Goal: Information Seeking & Learning: Learn about a topic

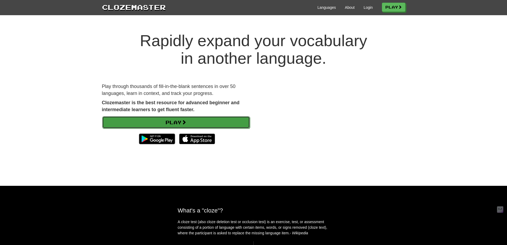
click at [184, 118] on link "Play" at bounding box center [176, 122] width 148 height 12
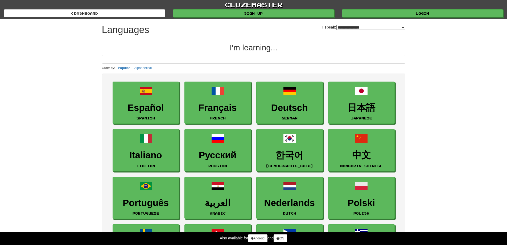
select select "*******"
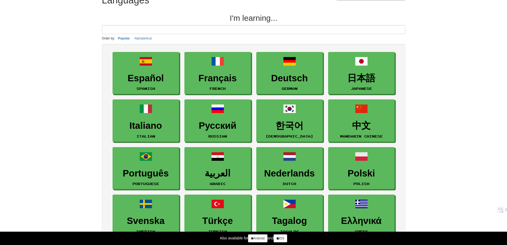
scroll to position [27, 0]
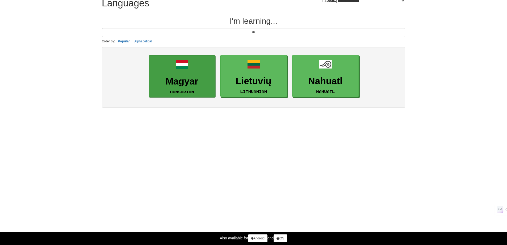
type input "**"
click at [185, 81] on h3 "Magyar" at bounding box center [182, 81] width 61 height 10
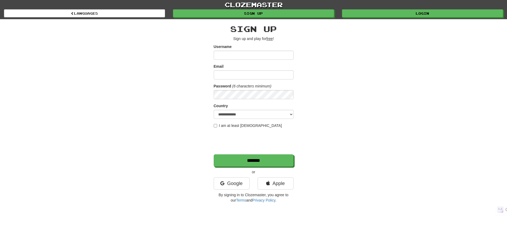
click at [237, 58] on input "Username" at bounding box center [254, 55] width 80 height 9
type input "**********"
click at [252, 75] on input "Email" at bounding box center [254, 74] width 80 height 9
type input "**********"
click at [217, 52] on input "**********" at bounding box center [254, 55] width 80 height 9
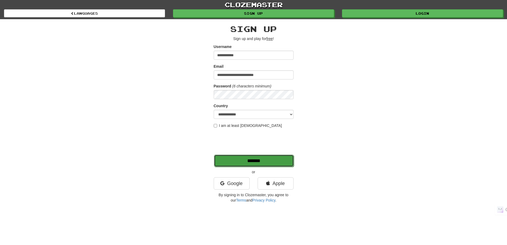
click at [260, 159] on input "*******" at bounding box center [254, 160] width 80 height 12
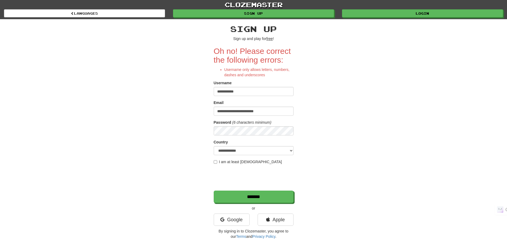
click at [233, 89] on input "**********" at bounding box center [254, 91] width 80 height 9
click at [231, 93] on input "**********" at bounding box center [254, 91] width 80 height 9
type input "**********"
click at [335, 102] on div "**********" at bounding box center [253, 130] width 311 height 222
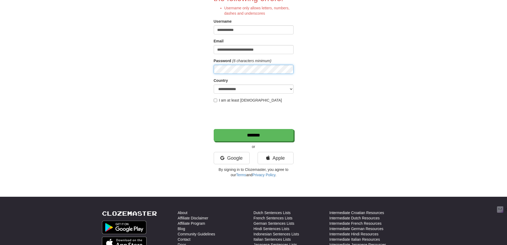
scroll to position [80, 0]
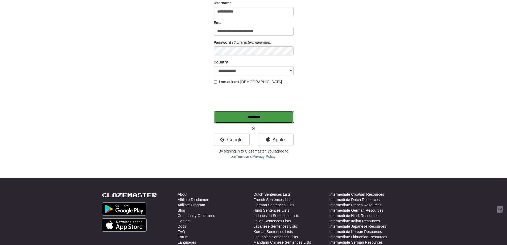
click at [265, 118] on input "*******" at bounding box center [254, 117] width 80 height 12
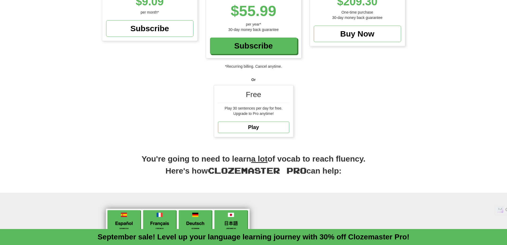
scroll to position [80, 0]
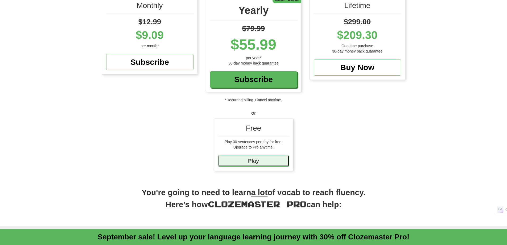
click at [273, 160] on link "Play" at bounding box center [253, 160] width 71 height 11
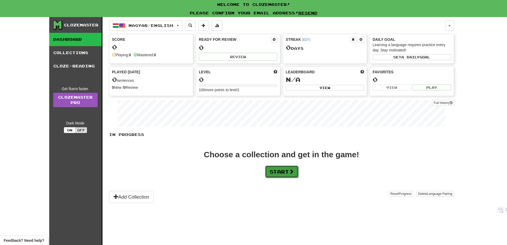
click at [282, 172] on button "Start" at bounding box center [281, 171] width 33 height 12
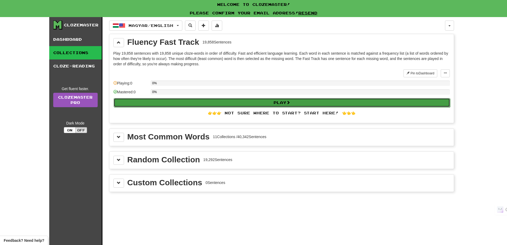
click at [264, 102] on button "Play" at bounding box center [282, 102] width 336 height 9
select select "**"
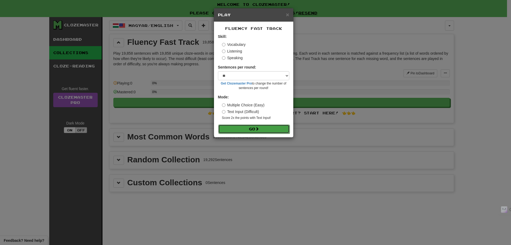
click at [262, 129] on button "Go" at bounding box center [253, 128] width 71 height 9
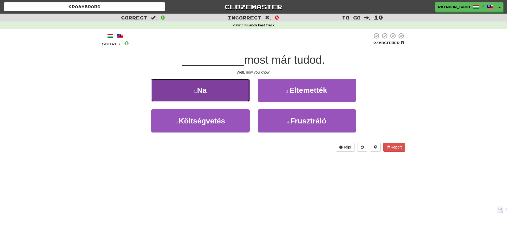
click at [215, 86] on button "1 . Na" at bounding box center [200, 90] width 98 height 23
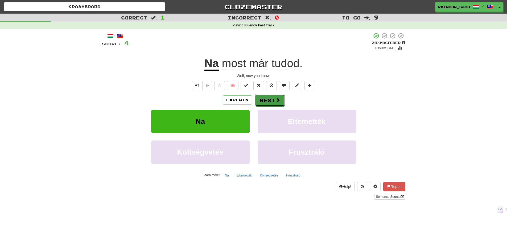
click at [276, 101] on span at bounding box center [277, 99] width 5 height 5
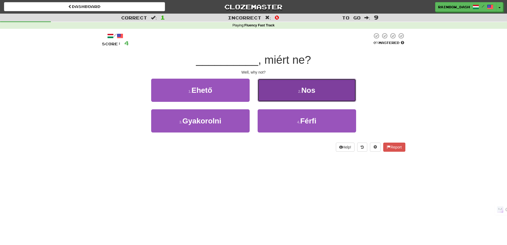
click at [300, 90] on small "2 ." at bounding box center [299, 91] width 3 height 4
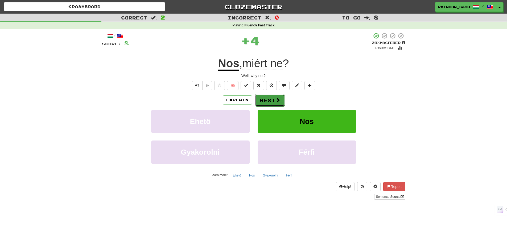
click at [275, 102] on span at bounding box center [277, 99] width 5 height 5
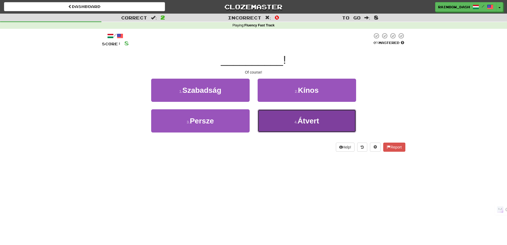
click at [286, 127] on button "4 . Átvert" at bounding box center [307, 120] width 98 height 23
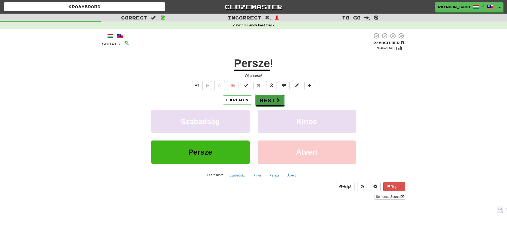
click at [278, 102] on span at bounding box center [277, 99] width 5 height 5
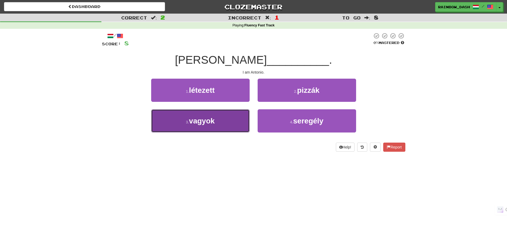
click at [211, 126] on button "3 . vagyok" at bounding box center [200, 120] width 98 height 23
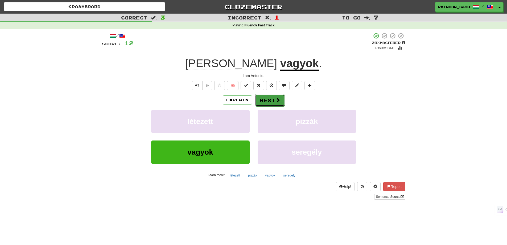
click at [270, 99] on button "Next" at bounding box center [270, 100] width 30 height 12
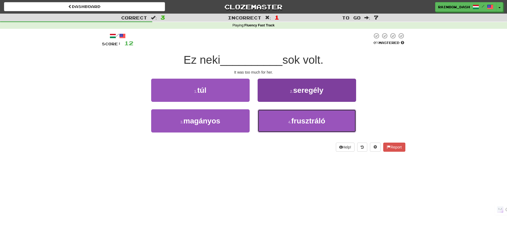
click at [270, 119] on button "4 . frusztráló" at bounding box center [307, 120] width 98 height 23
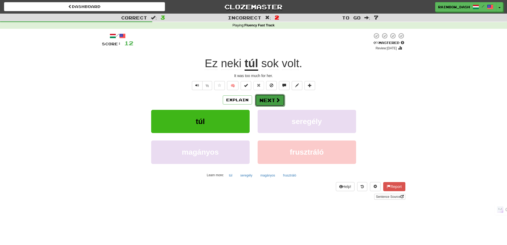
click at [268, 101] on button "Next" at bounding box center [270, 100] width 30 height 12
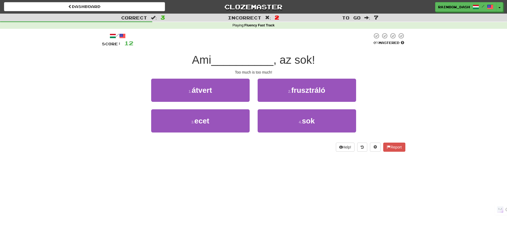
click at [300, 62] on span ", az sok!" at bounding box center [294, 59] width 42 height 13
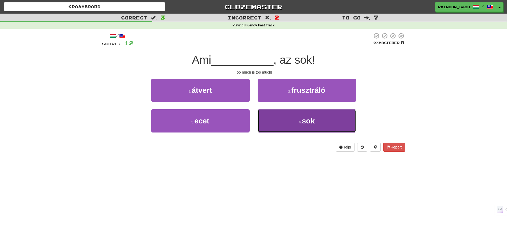
click at [274, 126] on button "4 . sok" at bounding box center [307, 120] width 98 height 23
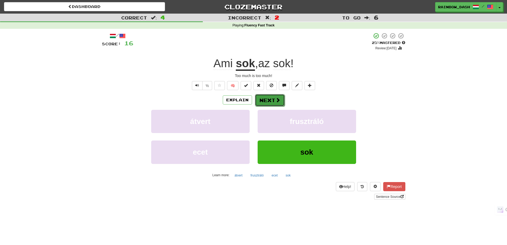
click at [270, 100] on button "Next" at bounding box center [270, 100] width 30 height 12
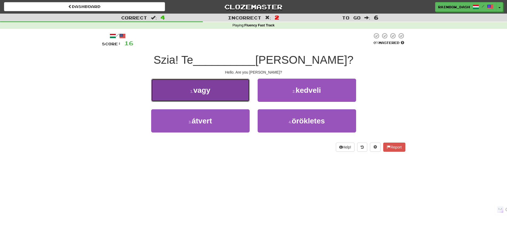
click at [228, 97] on button "1 . vagy" at bounding box center [200, 90] width 98 height 23
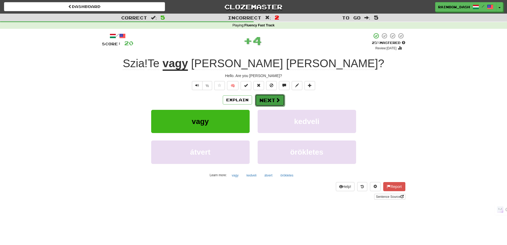
click at [266, 102] on button "Next" at bounding box center [270, 100] width 30 height 12
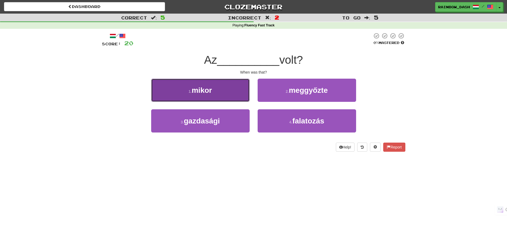
click at [221, 93] on button "1 . mikor" at bounding box center [200, 90] width 98 height 23
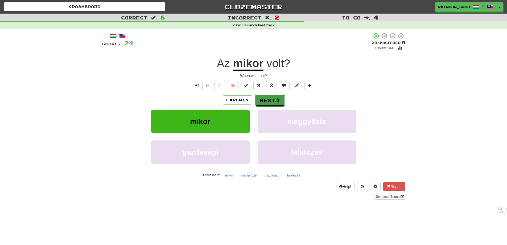
click at [272, 99] on button "Next" at bounding box center [270, 100] width 30 height 12
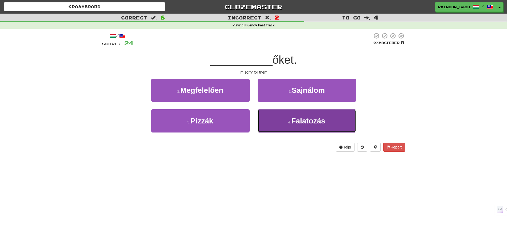
click at [277, 121] on button "4 . Falatozás" at bounding box center [307, 120] width 98 height 23
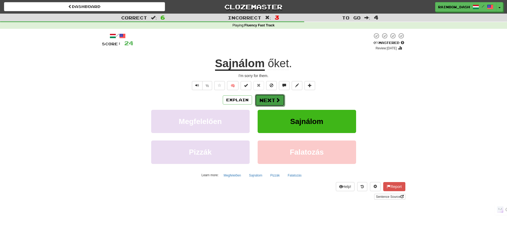
click at [270, 102] on button "Next" at bounding box center [270, 100] width 30 height 12
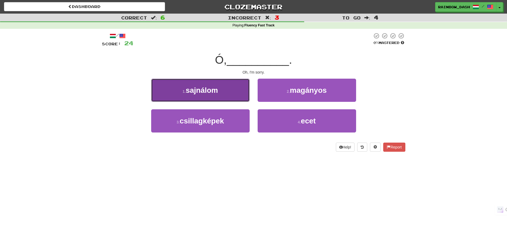
click at [221, 92] on button "1 . sajnálom" at bounding box center [200, 90] width 98 height 23
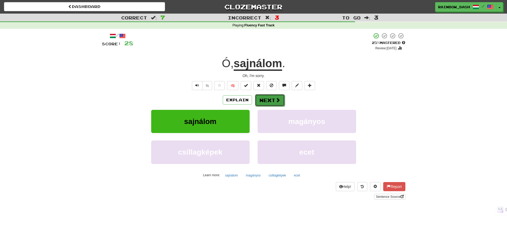
click at [273, 101] on button "Next" at bounding box center [270, 100] width 30 height 12
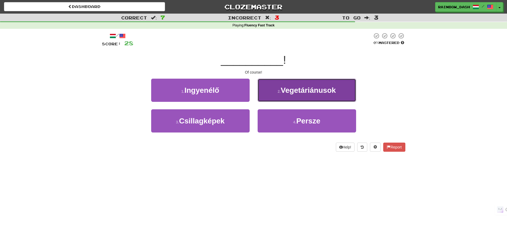
click at [278, 97] on button "2 . Vegetáriánusok" at bounding box center [307, 90] width 98 height 23
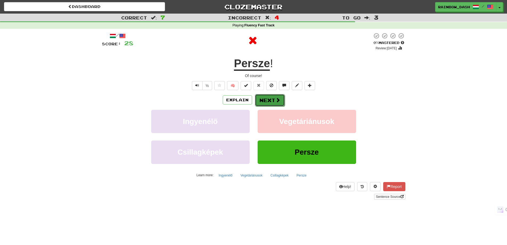
click at [271, 100] on button "Next" at bounding box center [270, 100] width 30 height 12
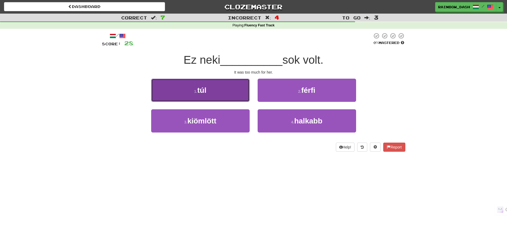
click at [223, 91] on button "1 . túl" at bounding box center [200, 90] width 98 height 23
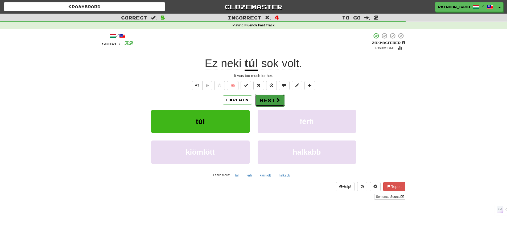
click at [266, 102] on button "Next" at bounding box center [270, 100] width 30 height 12
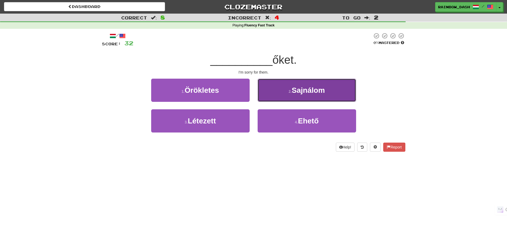
click at [296, 81] on button "2 . Sajnálom" at bounding box center [307, 90] width 98 height 23
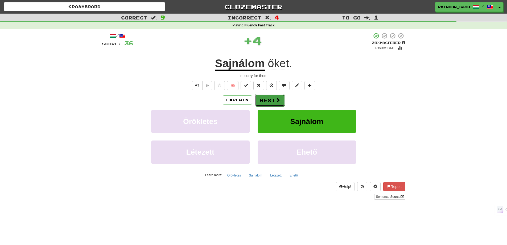
click at [277, 100] on span at bounding box center [277, 99] width 5 height 5
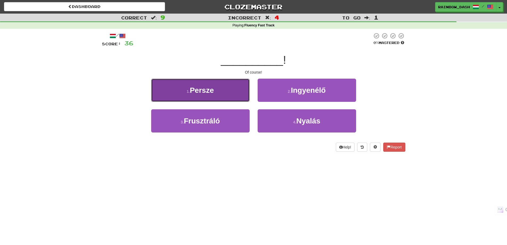
click at [226, 89] on button "1 . Persze" at bounding box center [200, 90] width 98 height 23
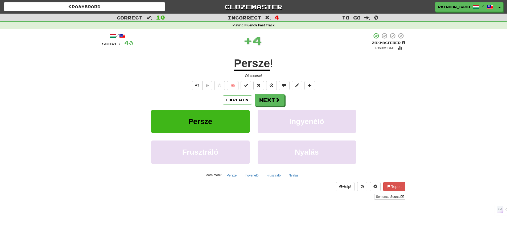
click at [253, 69] on u "Persze" at bounding box center [252, 64] width 36 height 14
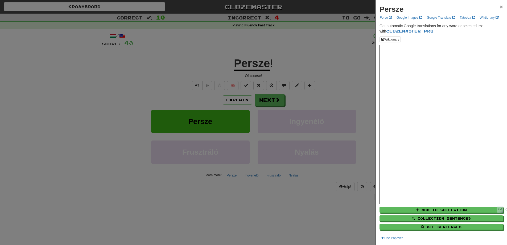
click at [500, 7] on span "×" at bounding box center [501, 7] width 3 height 6
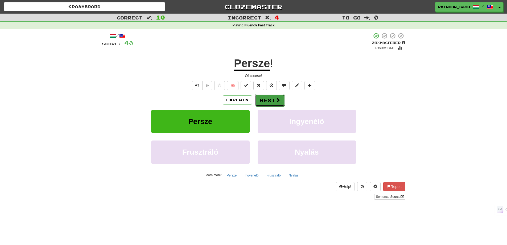
click at [271, 104] on button "Next" at bounding box center [270, 100] width 30 height 12
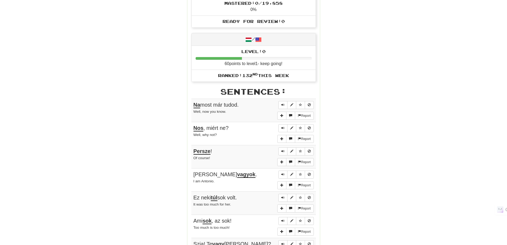
scroll to position [240, 0]
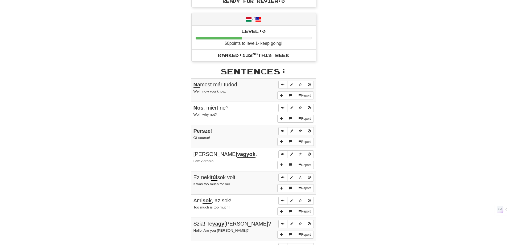
click at [198, 109] on u "Nos" at bounding box center [198, 108] width 10 height 6
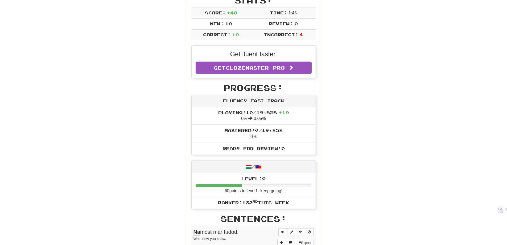
scroll to position [0, 0]
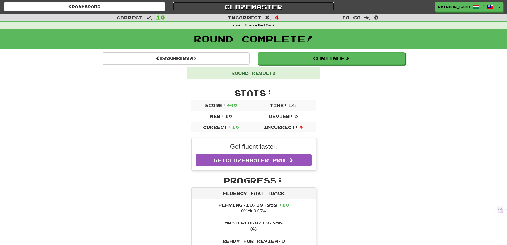
click at [270, 7] on link "Clozemaster" at bounding box center [253, 6] width 161 height 9
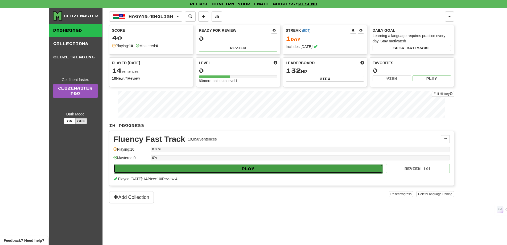
click at [263, 169] on button "Play" at bounding box center [248, 168] width 269 height 9
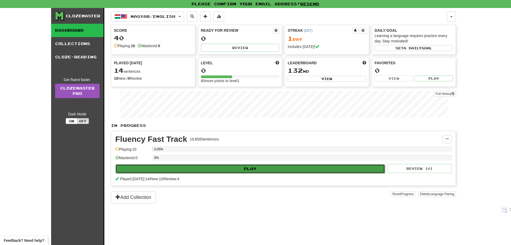
select select "**"
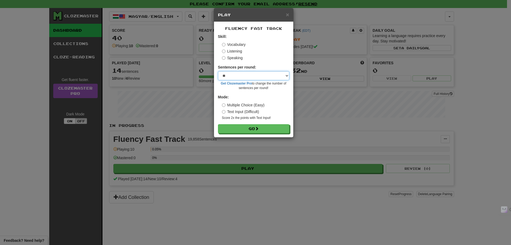
click at [284, 73] on select "* ** ** ** ** ** *** ********" at bounding box center [253, 75] width 71 height 9
click at [262, 130] on button "Go" at bounding box center [253, 128] width 71 height 9
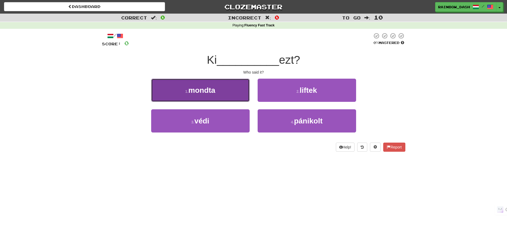
click at [230, 85] on button "1 . mondta" at bounding box center [200, 90] width 98 height 23
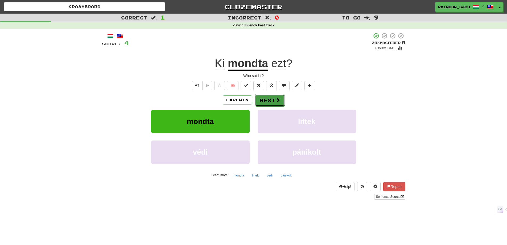
click at [270, 101] on button "Next" at bounding box center [270, 100] width 30 height 12
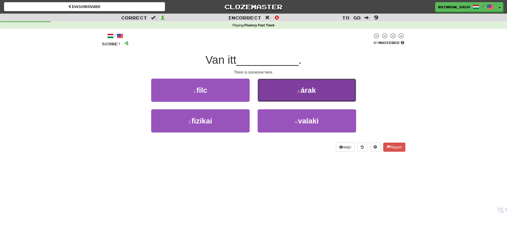
click at [274, 89] on button "2 . árak" at bounding box center [307, 90] width 98 height 23
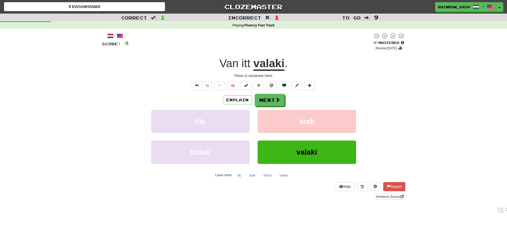
click at [272, 66] on u "valaki" at bounding box center [268, 64] width 31 height 14
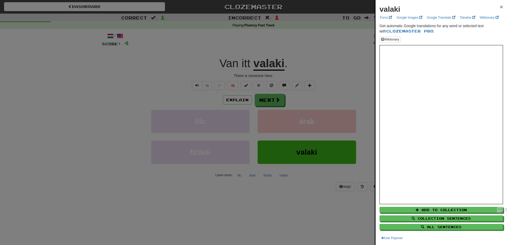
click at [500, 8] on span "×" at bounding box center [501, 7] width 3 height 6
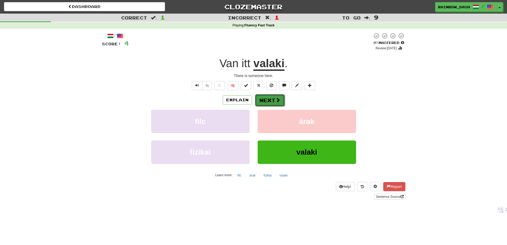
click at [273, 98] on button "Next" at bounding box center [270, 100] width 30 height 12
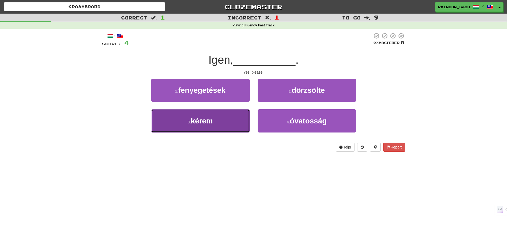
click at [216, 124] on button "3 . kérem" at bounding box center [200, 120] width 98 height 23
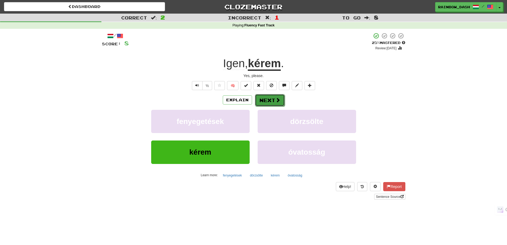
click at [263, 100] on button "Next" at bounding box center [270, 100] width 30 height 12
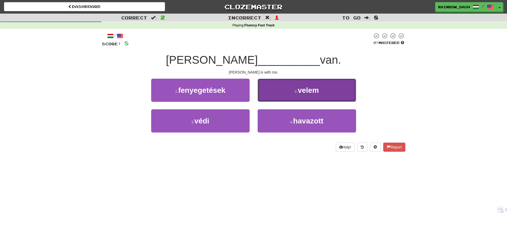
click at [285, 98] on button "2 . velem" at bounding box center [307, 90] width 98 height 23
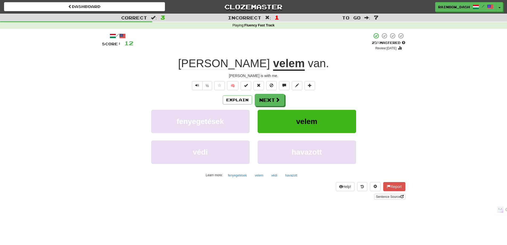
click at [308, 64] on span "van" at bounding box center [317, 63] width 18 height 13
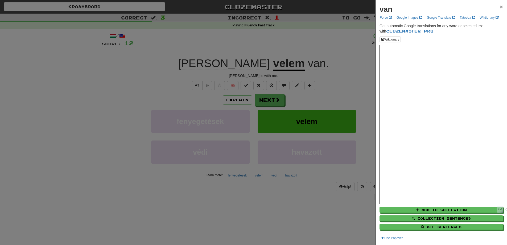
click at [500, 7] on span "×" at bounding box center [501, 7] width 3 height 6
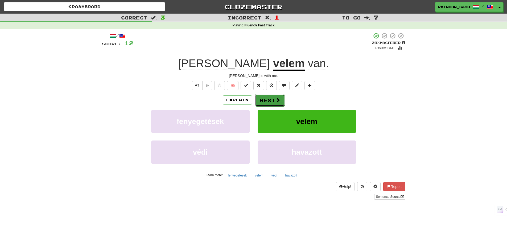
click at [263, 101] on button "Next" at bounding box center [270, 100] width 30 height 12
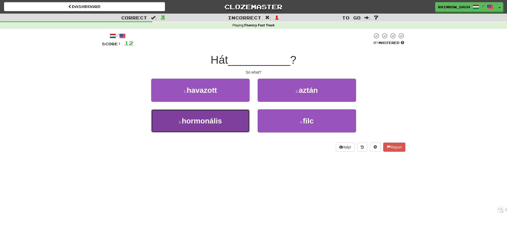
click at [245, 124] on button "3 . hormonális" at bounding box center [200, 120] width 98 height 23
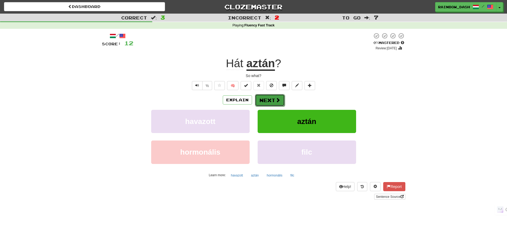
click at [267, 102] on button "Next" at bounding box center [270, 100] width 30 height 12
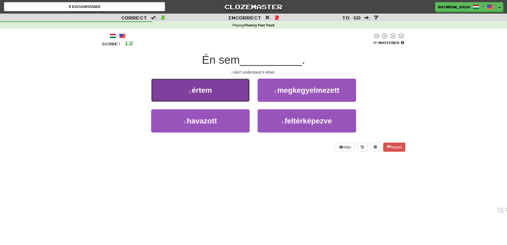
click at [225, 94] on button "1 . értem" at bounding box center [200, 90] width 98 height 23
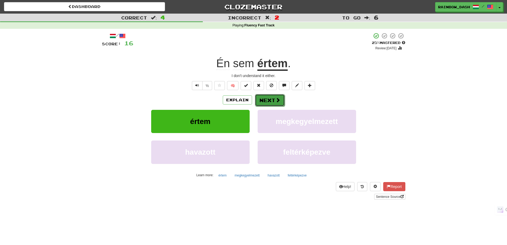
click at [267, 100] on button "Next" at bounding box center [270, 100] width 30 height 12
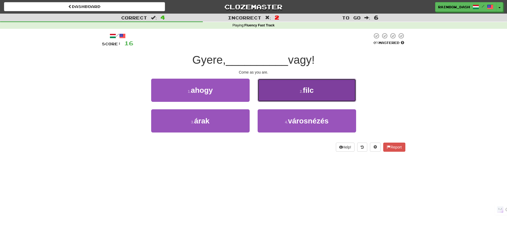
click at [281, 91] on button "2 . filc" at bounding box center [307, 90] width 98 height 23
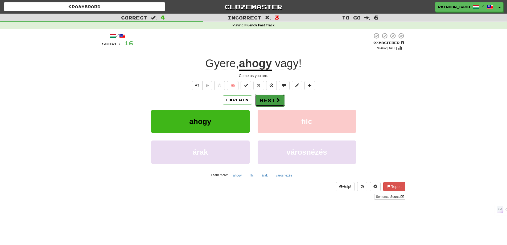
click at [267, 99] on button "Next" at bounding box center [270, 100] width 30 height 12
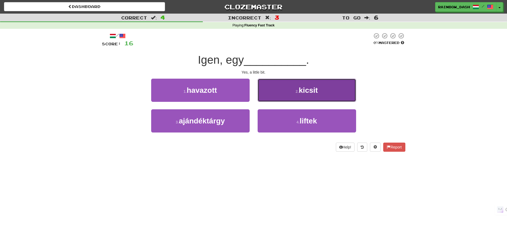
click at [281, 84] on button "2 . kicsit" at bounding box center [307, 90] width 98 height 23
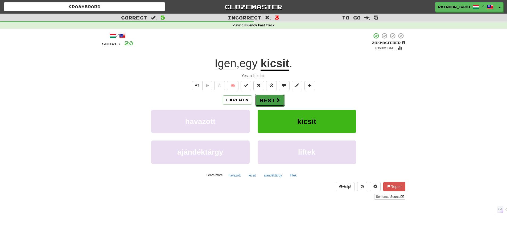
click at [277, 102] on span at bounding box center [277, 99] width 5 height 5
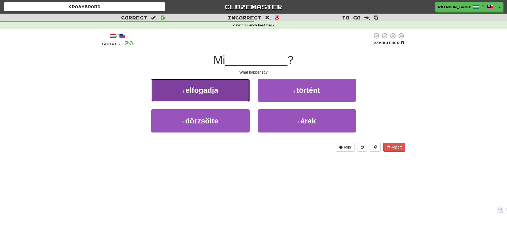
click at [237, 88] on button "1 . elfogadja" at bounding box center [200, 90] width 98 height 23
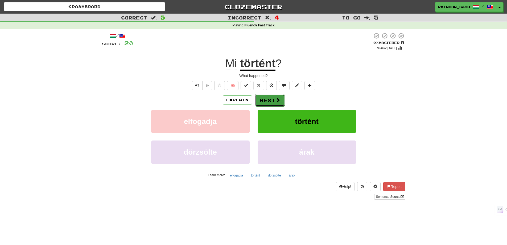
click at [266, 103] on button "Next" at bounding box center [270, 100] width 30 height 12
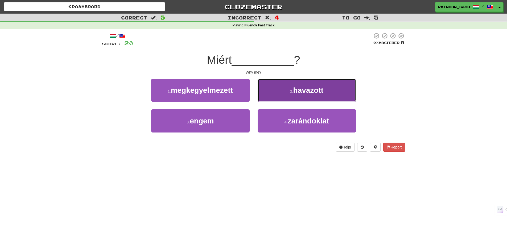
click at [317, 95] on button "2 . havazott" at bounding box center [307, 90] width 98 height 23
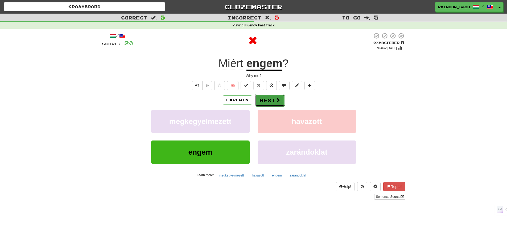
click at [271, 102] on button "Next" at bounding box center [270, 100] width 30 height 12
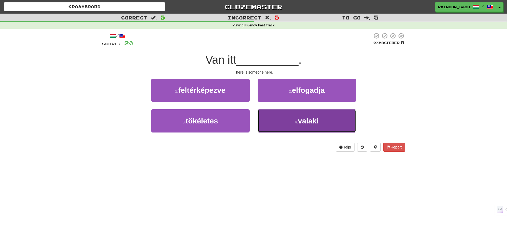
click at [284, 122] on button "4 . valaki" at bounding box center [307, 120] width 98 height 23
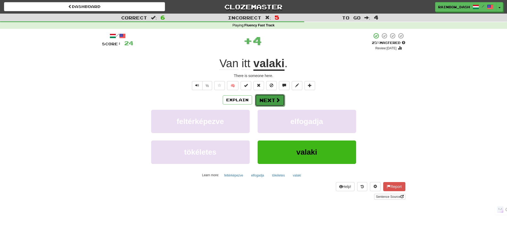
click at [277, 100] on span at bounding box center [277, 99] width 5 height 5
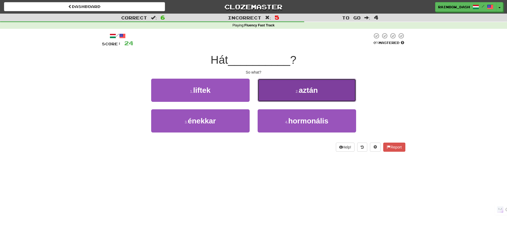
click at [314, 88] on span "aztán" at bounding box center [308, 90] width 19 height 8
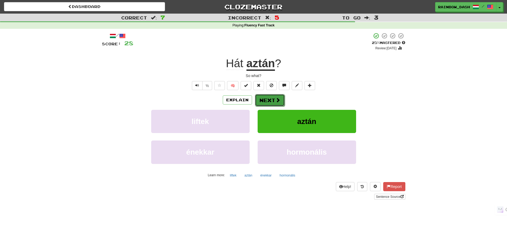
click at [265, 100] on button "Next" at bounding box center [270, 100] width 30 height 12
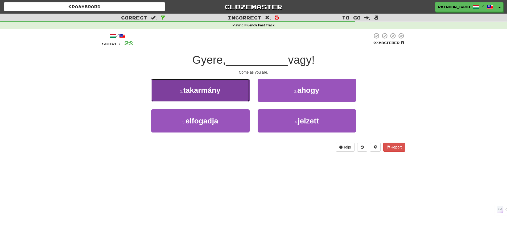
click at [223, 96] on button "1 . takarmány" at bounding box center [200, 90] width 98 height 23
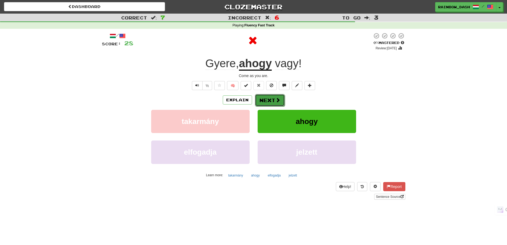
click at [272, 100] on button "Next" at bounding box center [270, 100] width 30 height 12
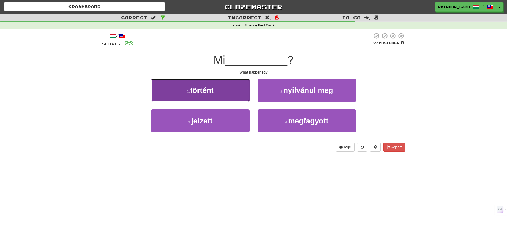
click at [228, 92] on button "1 . történt" at bounding box center [200, 90] width 98 height 23
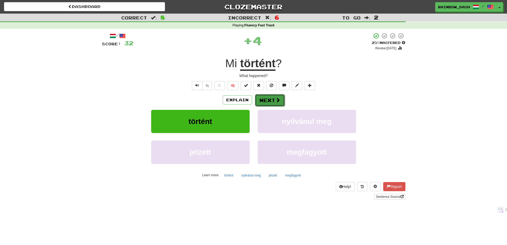
click at [267, 101] on button "Next" at bounding box center [270, 100] width 30 height 12
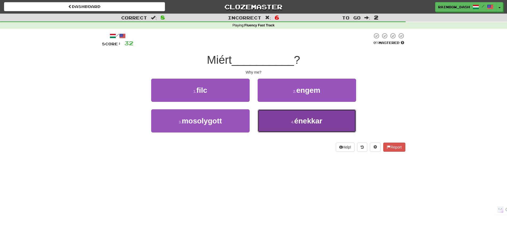
click at [272, 121] on button "4 . énekkar" at bounding box center [307, 120] width 98 height 23
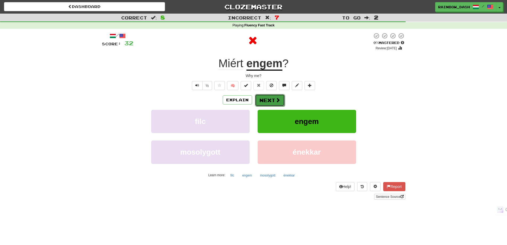
click at [275, 102] on button "Next" at bounding box center [270, 100] width 30 height 12
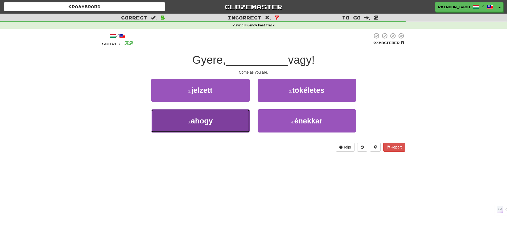
click at [211, 117] on span "ahogy" at bounding box center [202, 121] width 22 height 8
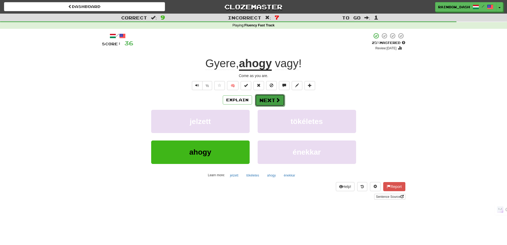
click at [271, 101] on button "Next" at bounding box center [270, 100] width 30 height 12
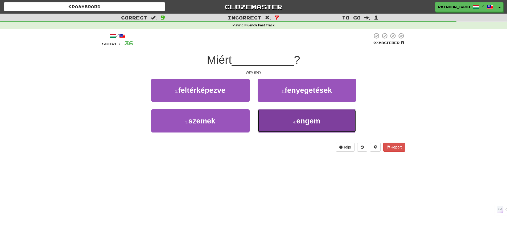
click at [275, 122] on button "4 . engem" at bounding box center [307, 120] width 98 height 23
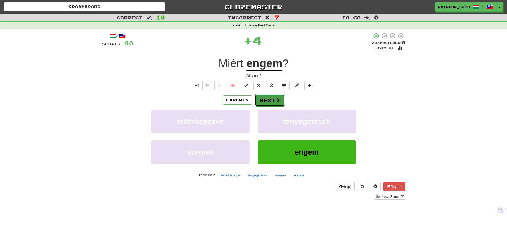
click at [273, 102] on button "Next" at bounding box center [270, 100] width 30 height 12
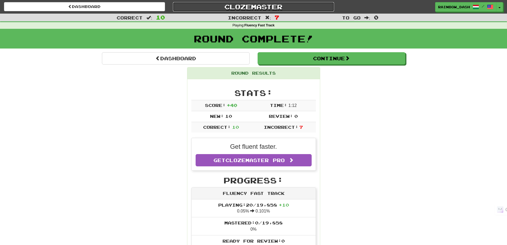
click at [264, 6] on link "Clozemaster" at bounding box center [253, 6] width 161 height 9
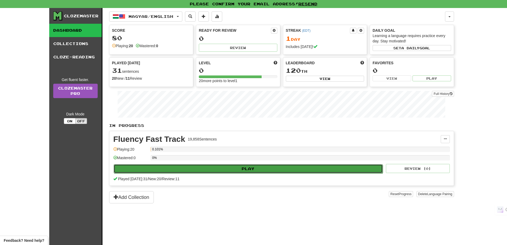
click at [214, 170] on button "Play" at bounding box center [248, 168] width 269 height 9
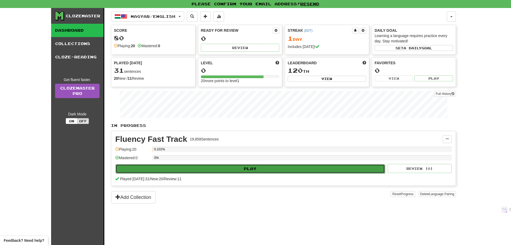
select select "**"
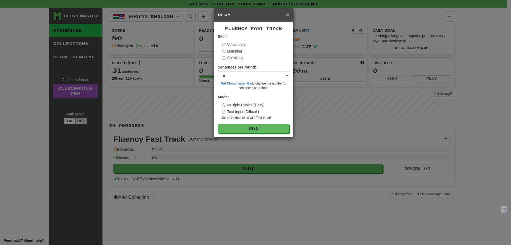
click at [287, 14] on span "×" at bounding box center [287, 14] width 3 height 6
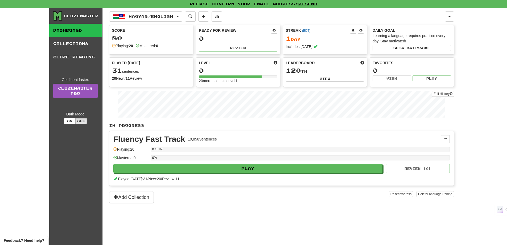
click at [114, 45] on span at bounding box center [114, 46] width 4 height 4
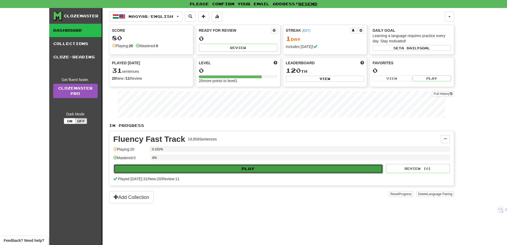
click at [289, 171] on button "Play" at bounding box center [248, 168] width 269 height 9
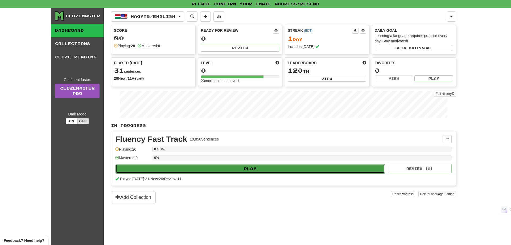
select select "**"
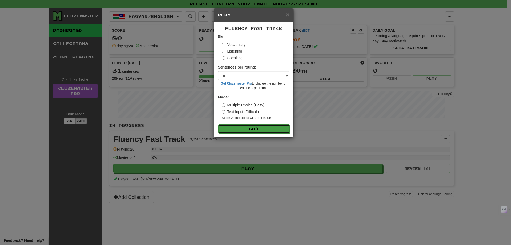
click at [267, 128] on button "Go" at bounding box center [253, 128] width 71 height 9
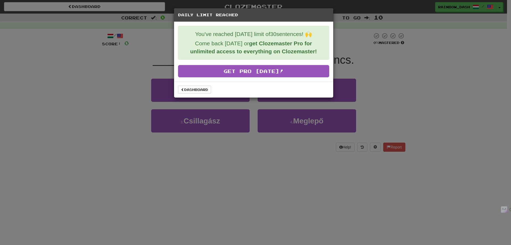
click at [287, 163] on div "Daily Limit Reached You've reached today's limit of 30 sentences! 🙌 Come back t…" at bounding box center [255, 122] width 511 height 245
click at [202, 90] on link "Dashboard" at bounding box center [194, 89] width 33 height 8
